Goal: Information Seeking & Learning: Learn about a topic

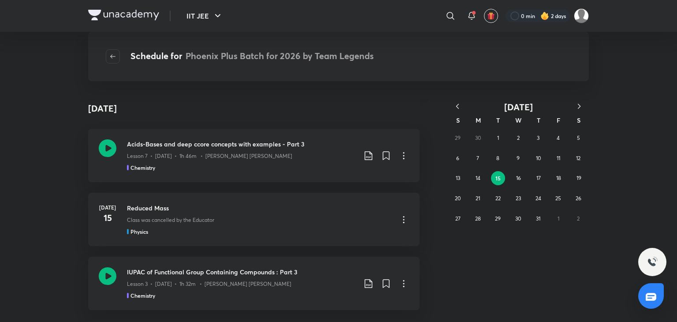
scroll to position [40793, 0]
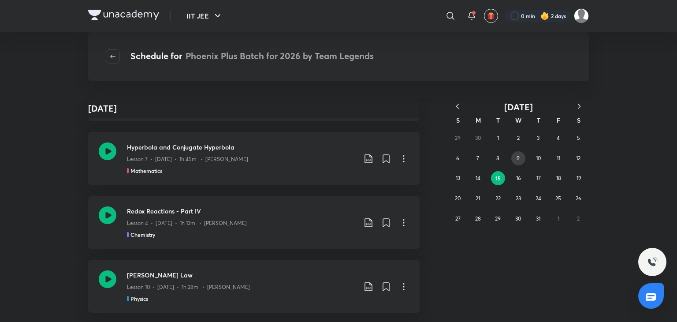
click at [518, 155] on abbr "9" at bounding box center [518, 158] width 3 height 7
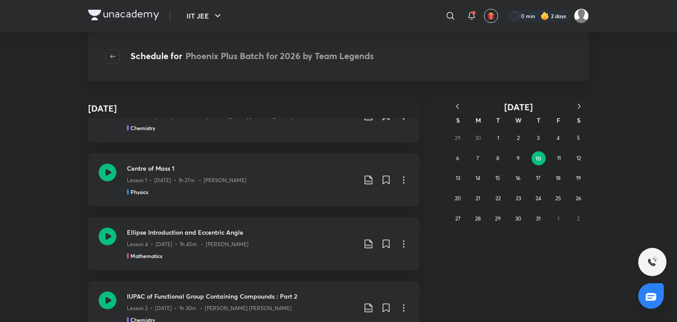
scroll to position [324, 0]
click at [95, 173] on div "Centre of Mass 1 Lesson 1 • [DATE] • 1h 27m • [PERSON_NAME] Physics" at bounding box center [254, 179] width 332 height 53
